Goal: Task Accomplishment & Management: Use online tool/utility

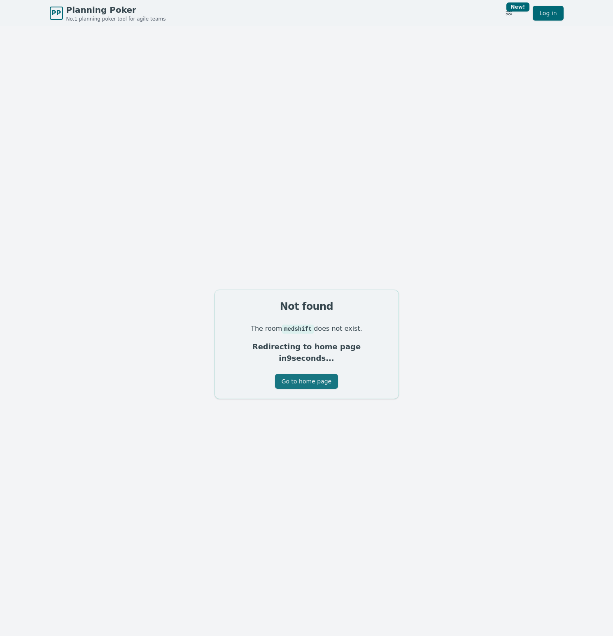
click at [312, 381] on button "Go to home page" at bounding box center [306, 381] width 63 height 15
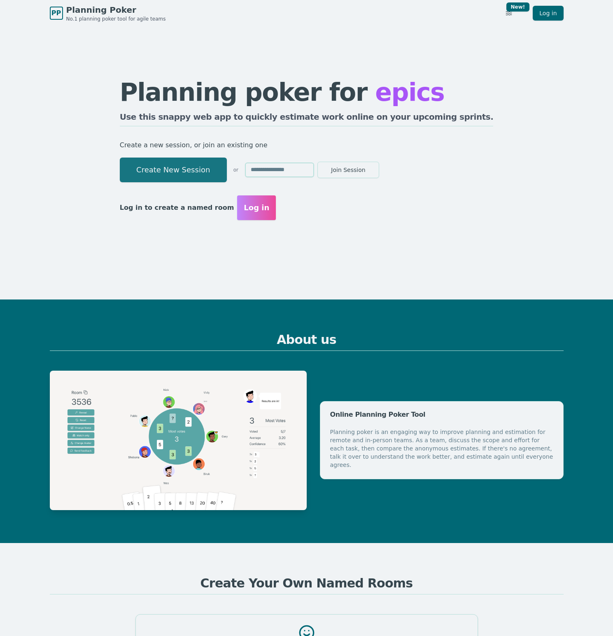
click at [206, 177] on button "Create New Session" at bounding box center [173, 170] width 107 height 25
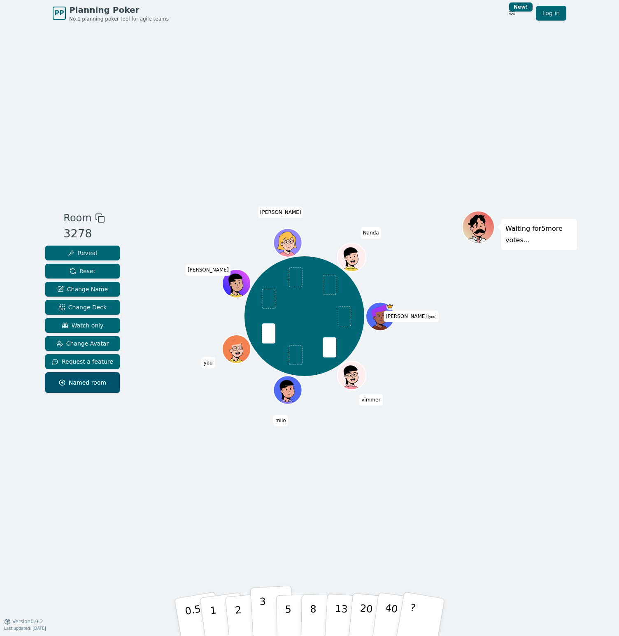
click at [267, 606] on button "3" at bounding box center [272, 617] width 45 height 64
click at [249, 554] on div "Room 3278 Reveal Reset Change Name Change Deck Watch only Change Avatar Request…" at bounding box center [309, 323] width 535 height 595
click at [214, 607] on button "1" at bounding box center [222, 617] width 49 height 67
click at [239, 611] on p "2" at bounding box center [239, 618] width 11 height 45
click at [217, 615] on button "1" at bounding box center [222, 617] width 49 height 67
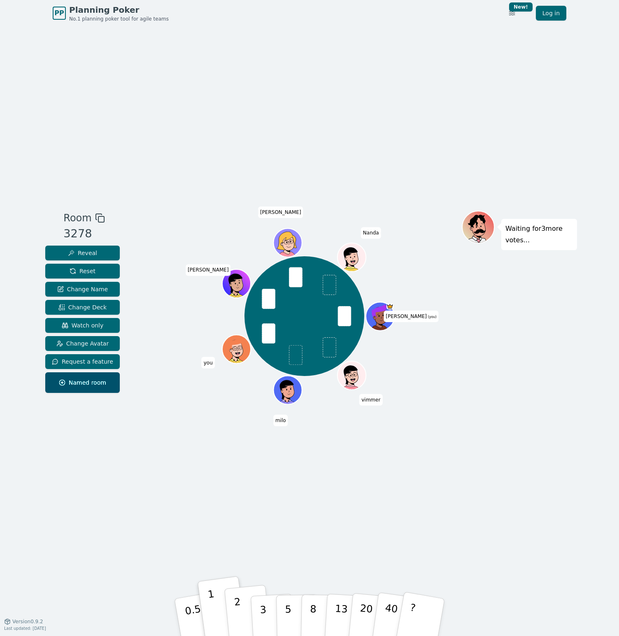
click at [242, 615] on button "2" at bounding box center [247, 617] width 47 height 65
click at [257, 606] on button "3" at bounding box center [272, 617] width 45 height 64
click at [253, 474] on div "Room 3278 Reveal Reset Change Name Change Deck Watch only Change Avatar Request…" at bounding box center [309, 323] width 535 height 595
click at [218, 620] on button "1" at bounding box center [222, 617] width 49 height 67
click at [212, 610] on p "1" at bounding box center [214, 618] width 12 height 45
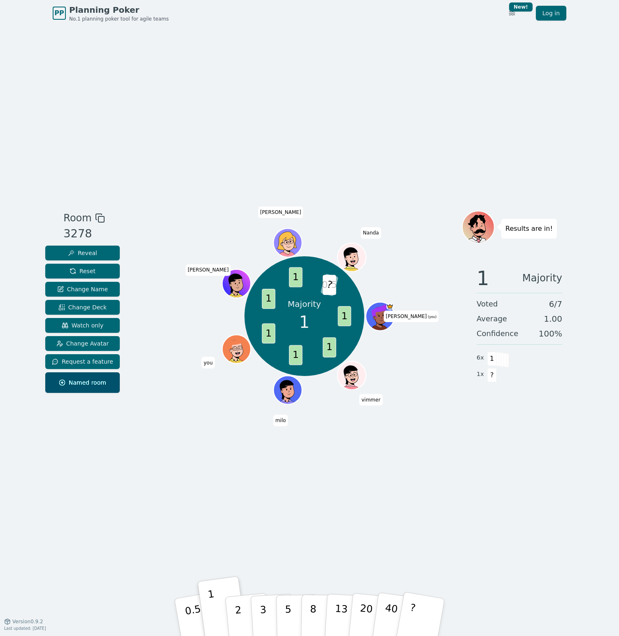
click at [149, 220] on div at bounding box center [304, 218] width 315 height 15
click at [89, 273] on span "Reset" at bounding box center [83, 271] width 26 height 8
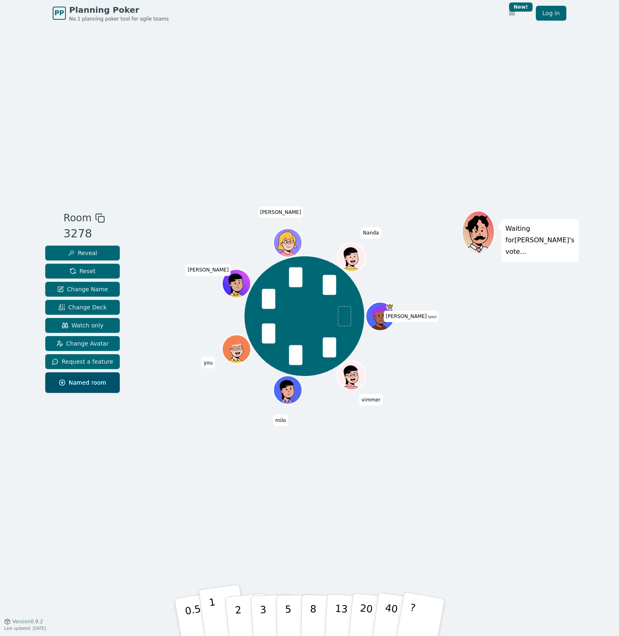
click at [220, 613] on button "1" at bounding box center [222, 617] width 49 height 67
click at [244, 609] on button "2" at bounding box center [247, 617] width 47 height 65
click at [238, 613] on p "2" at bounding box center [239, 618] width 11 height 45
click at [213, 607] on p "1" at bounding box center [214, 618] width 12 height 45
click at [216, 616] on button "1" at bounding box center [222, 617] width 49 height 67
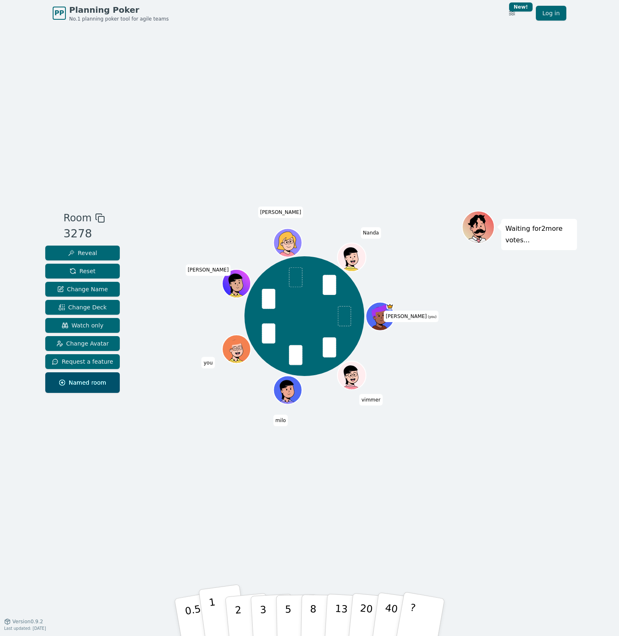
click at [219, 609] on button "1" at bounding box center [222, 617] width 49 height 67
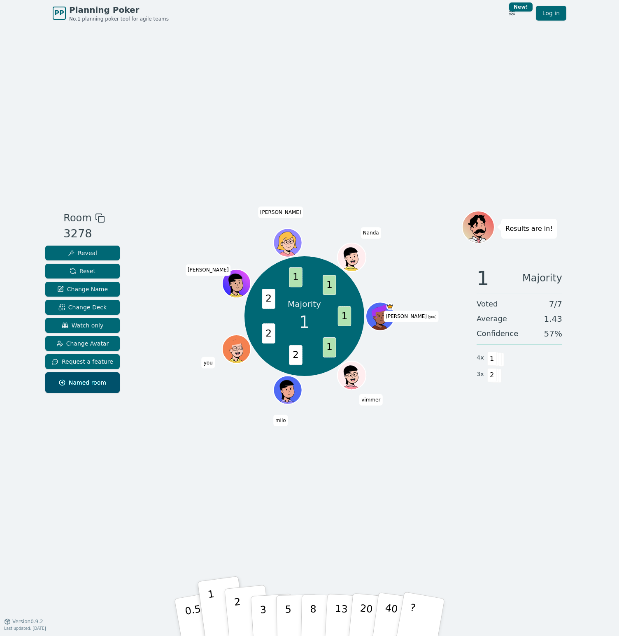
click at [246, 613] on button "2" at bounding box center [247, 617] width 47 height 65
